Goal: Information Seeking & Learning: Find specific fact

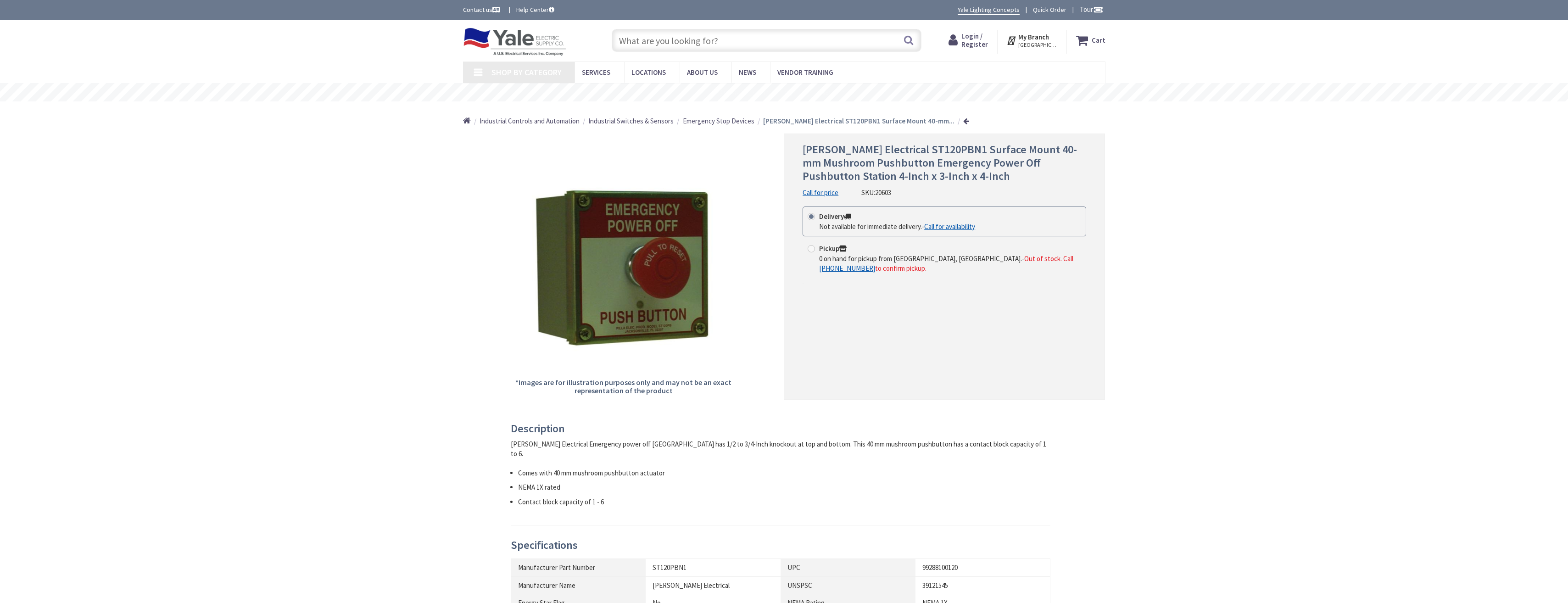
type input "[STREET_ADDRESS]"
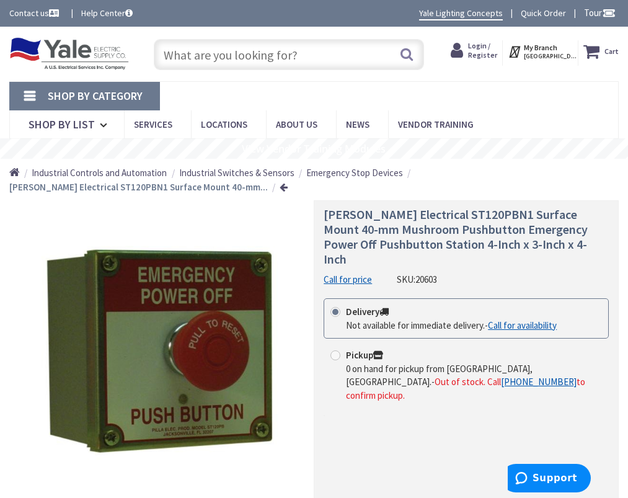
drag, startPoint x: 442, startPoint y: 263, endPoint x: 397, endPoint y: 266, distance: 45.3
click at [397, 266] on div "[PERSON_NAME] Electrical ST120PBN1 Surface Mount 40-mm Mushroom Pushbutton Emer…" at bounding box center [466, 246] width 285 height 79
copy div "SKU: 20603"
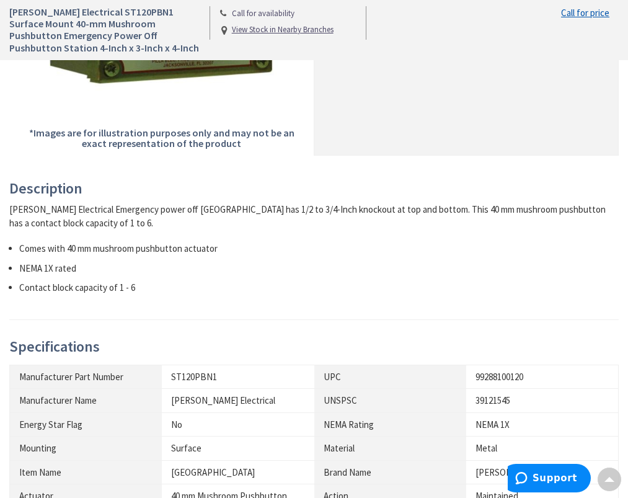
scroll to position [434, 0]
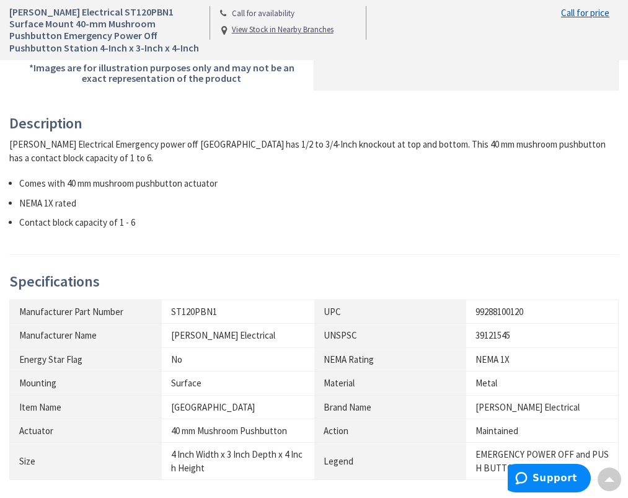
click at [258, 316] on div "ST120PBN1" at bounding box center [238, 311] width 134 height 13
click at [227, 316] on div "ST120PBN1" at bounding box center [238, 311] width 134 height 13
drag, startPoint x: 221, startPoint y: 316, endPoint x: 172, endPoint y: 318, distance: 48.4
click at [172, 318] on div "ST120PBN1" at bounding box center [238, 311] width 134 height 13
copy div "ST120PBN1"
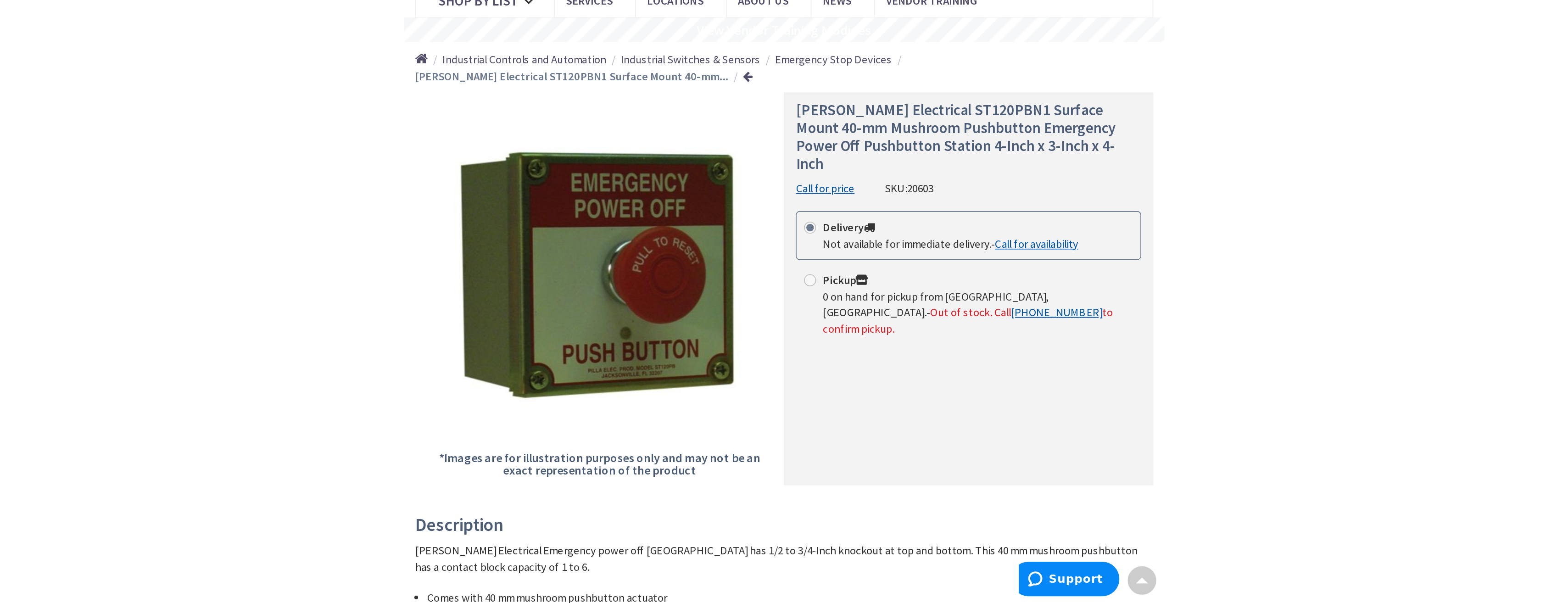
scroll to position [0, 0]
